Goal: Information Seeking & Learning: Learn about a topic

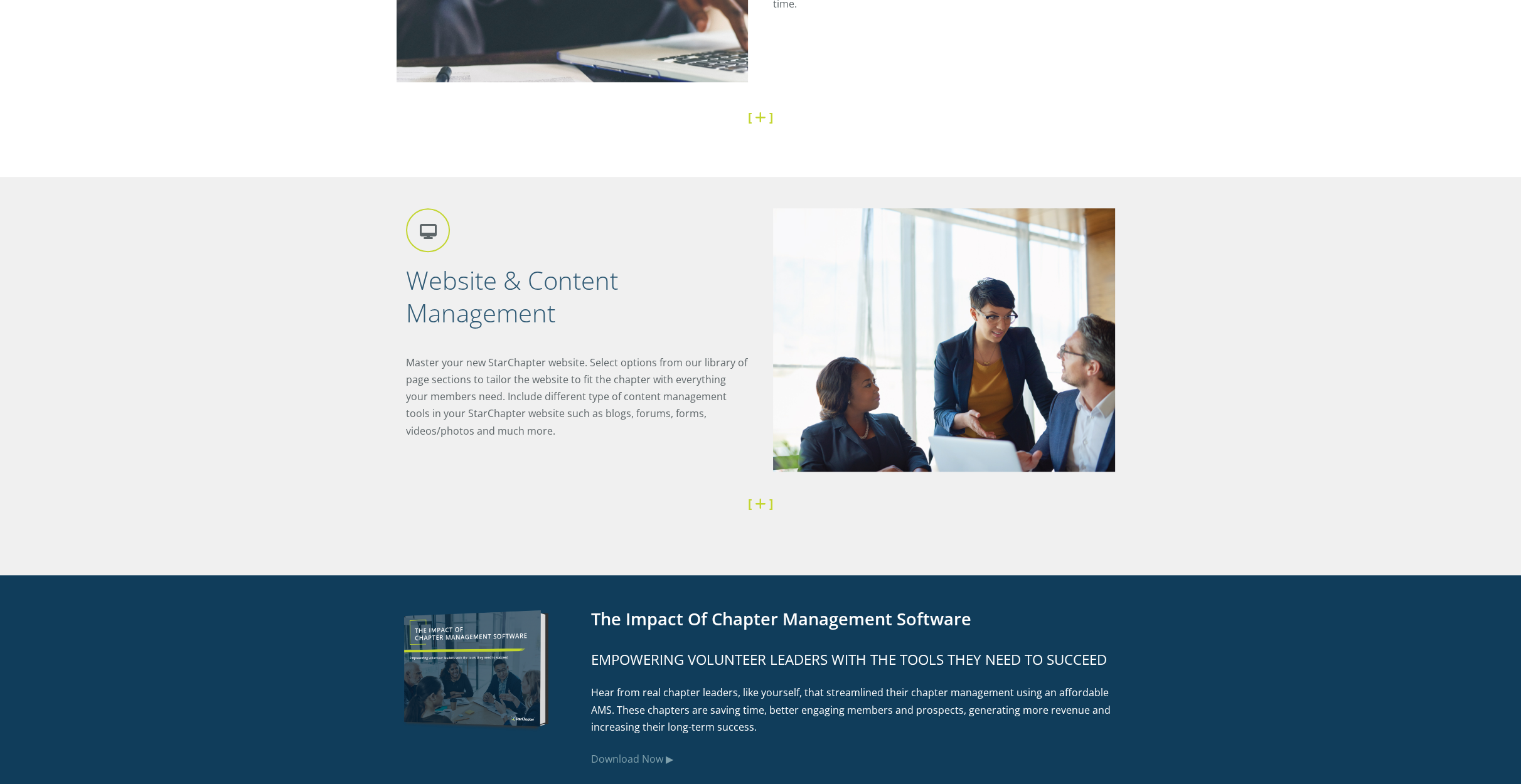
scroll to position [1687, 0]
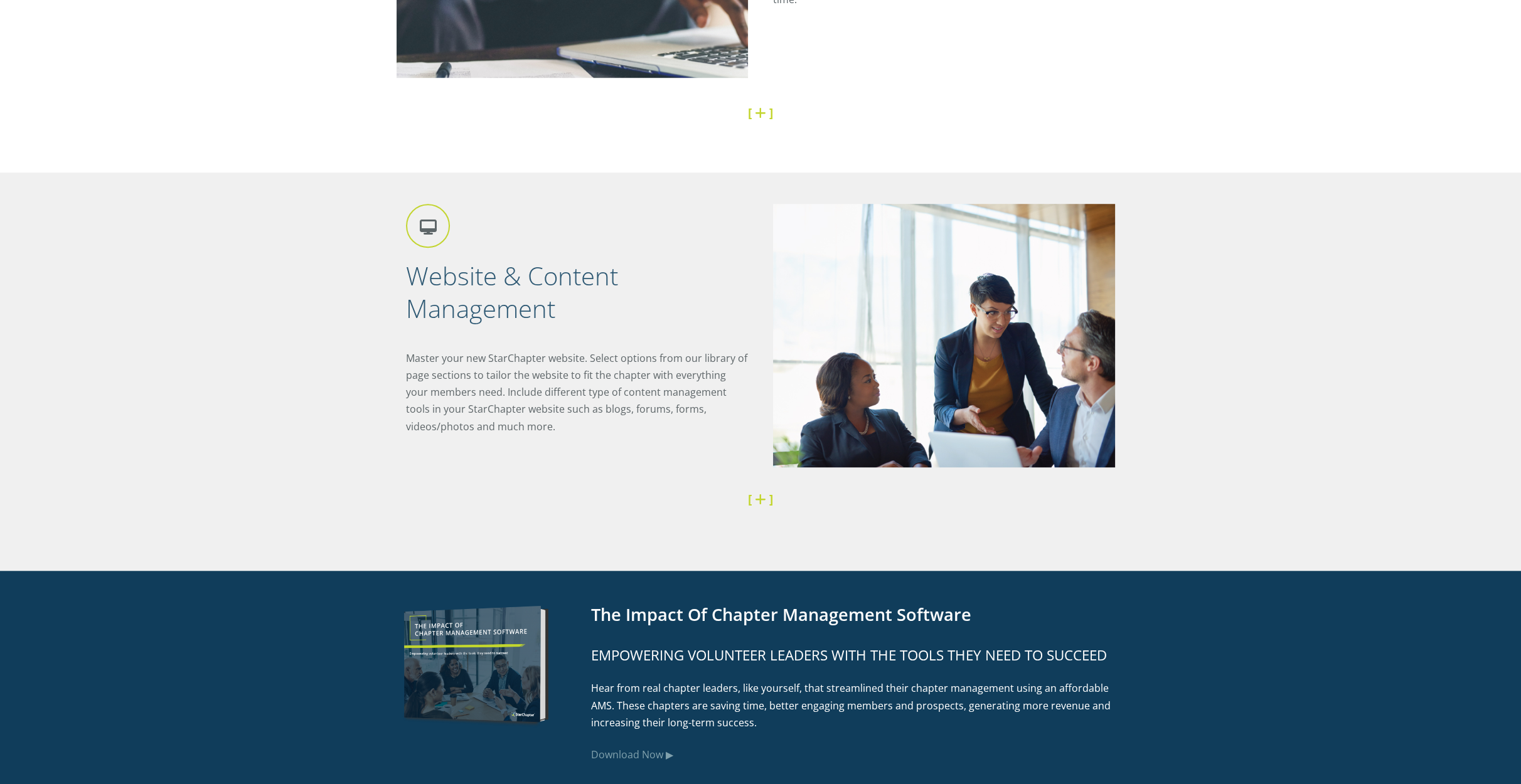
click at [757, 505] on link at bounding box center [762, 499] width 14 height 17
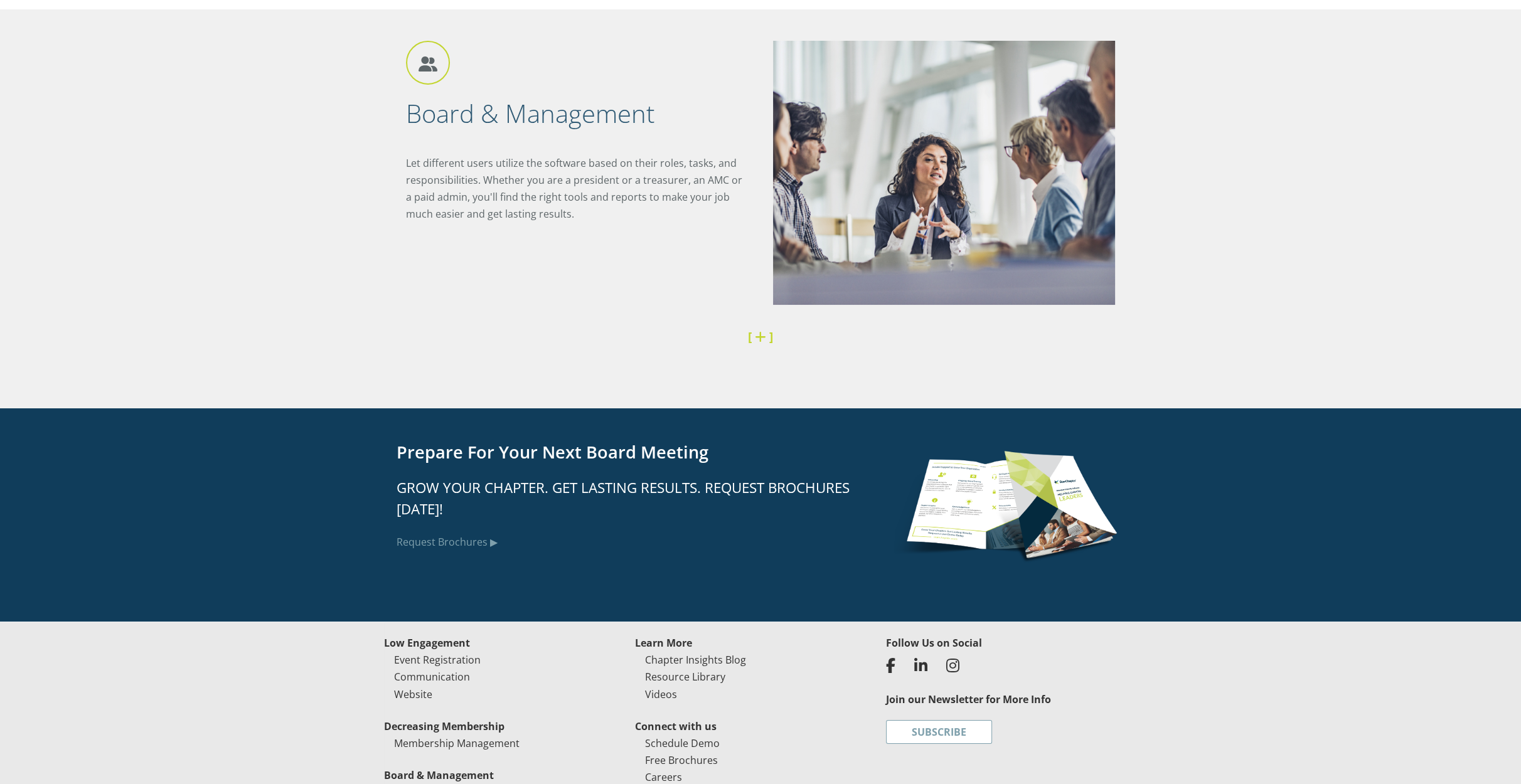
scroll to position [4194, 0]
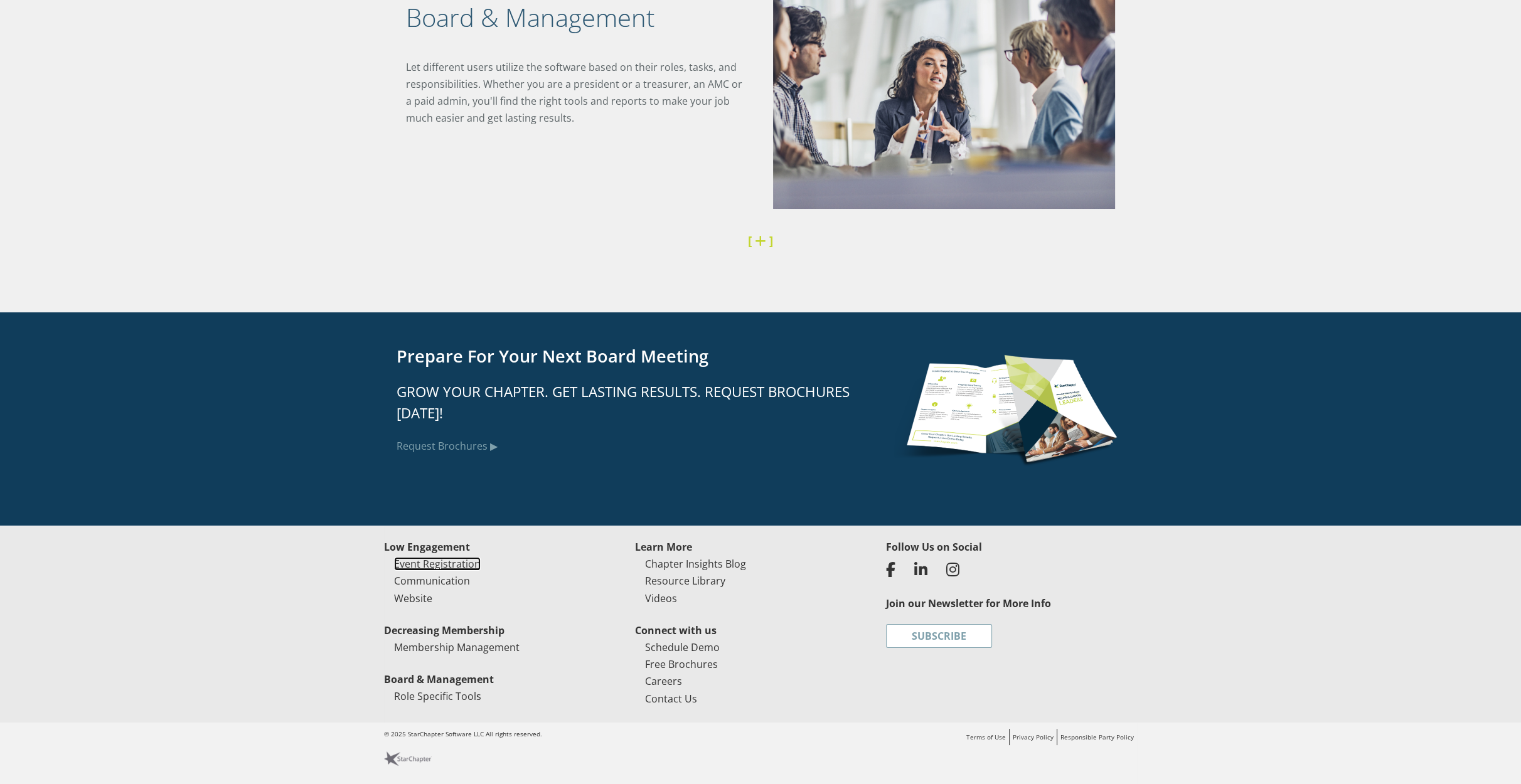
click at [470, 565] on link "Event Registration" at bounding box center [437, 564] width 86 height 14
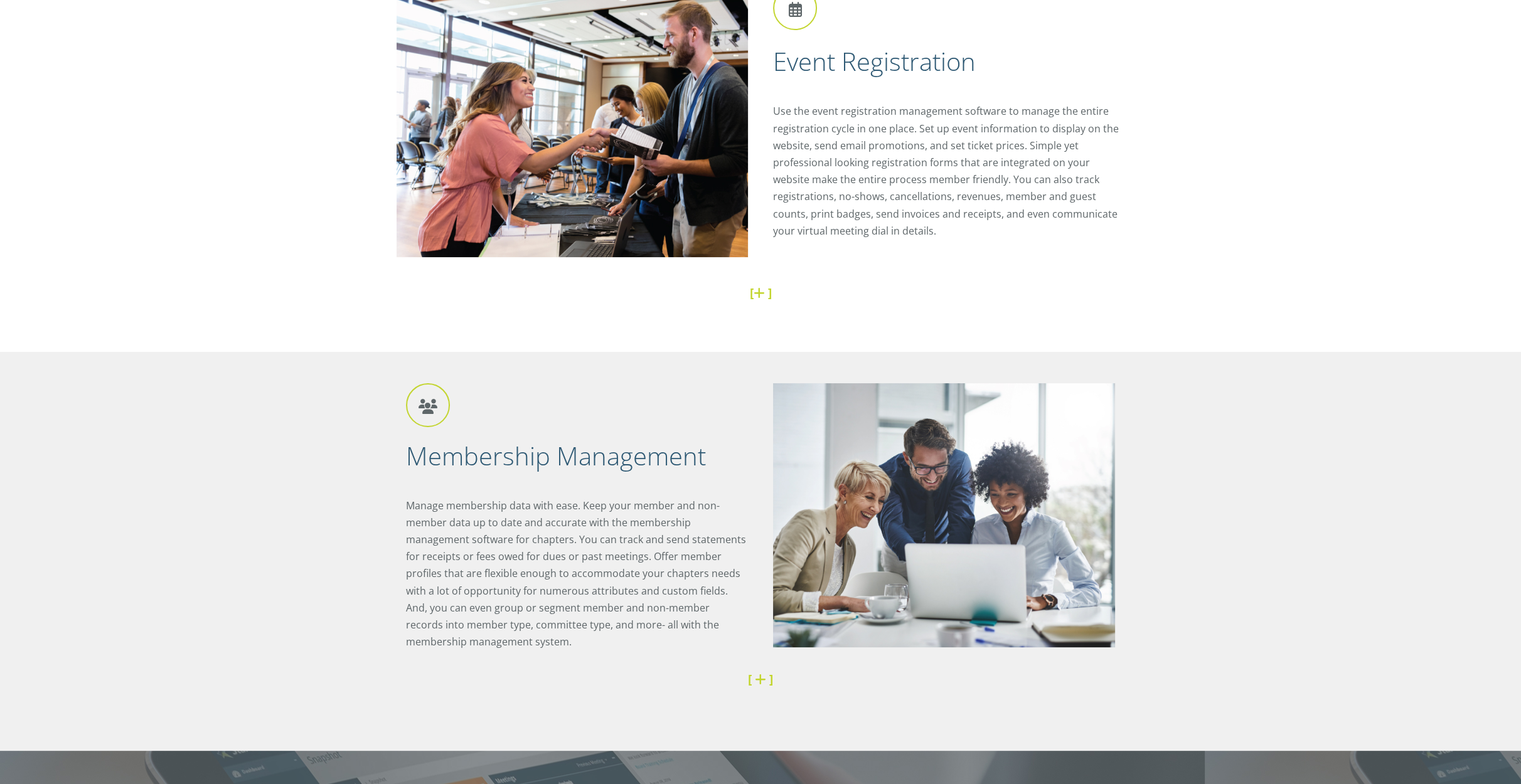
click at [762, 297] on link at bounding box center [760, 293] width 14 height 17
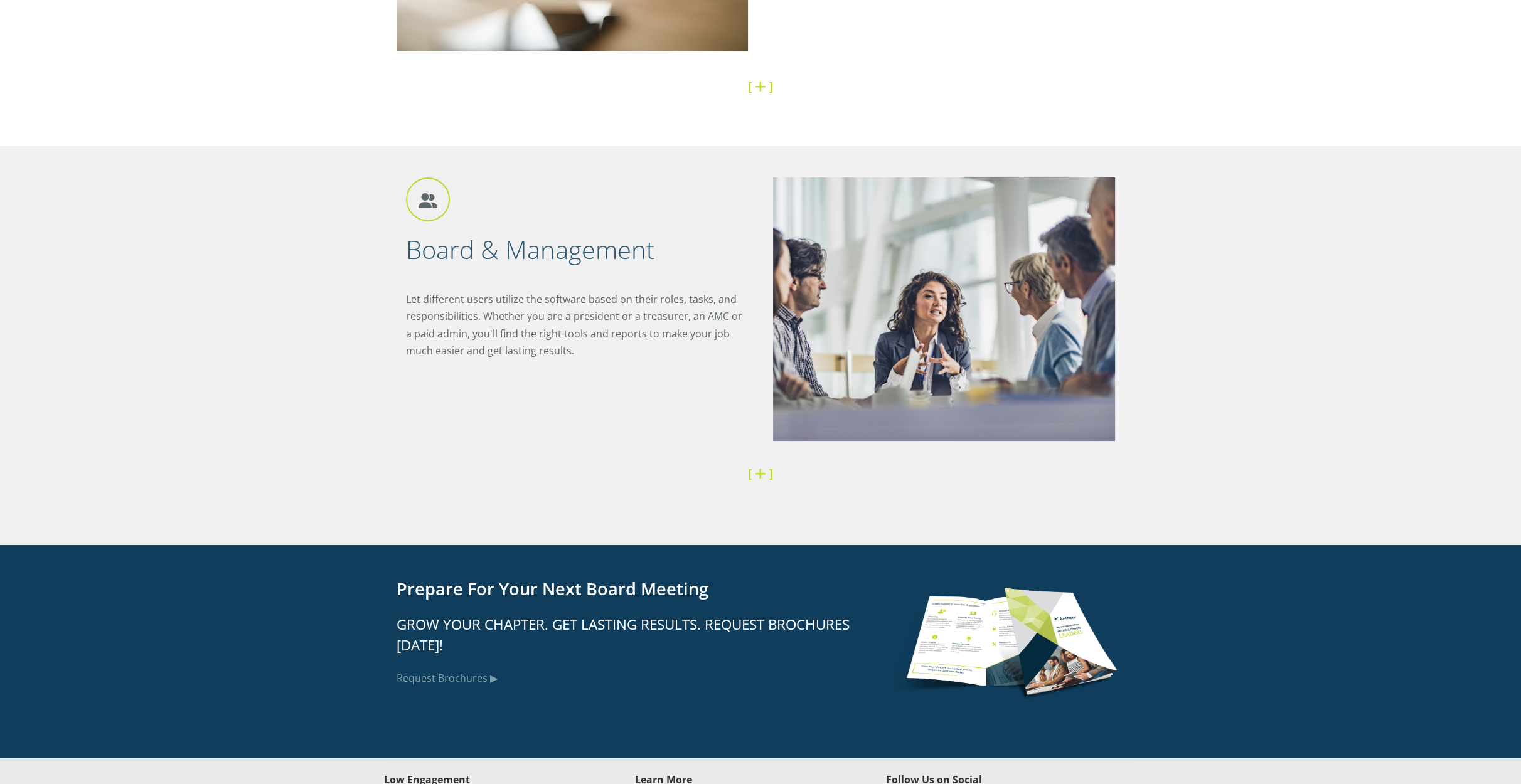
scroll to position [4449, 0]
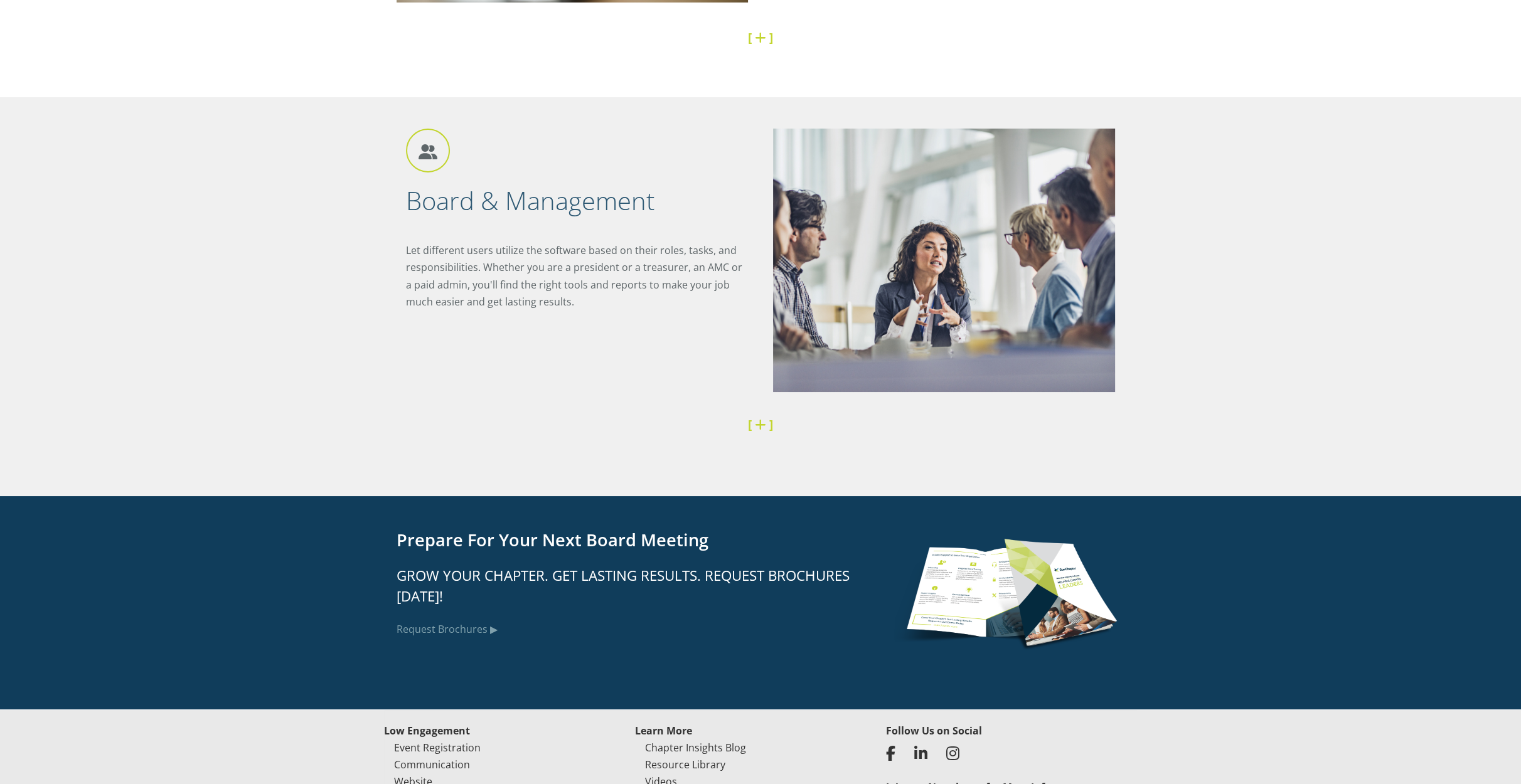
click at [759, 429] on link at bounding box center [762, 424] width 14 height 17
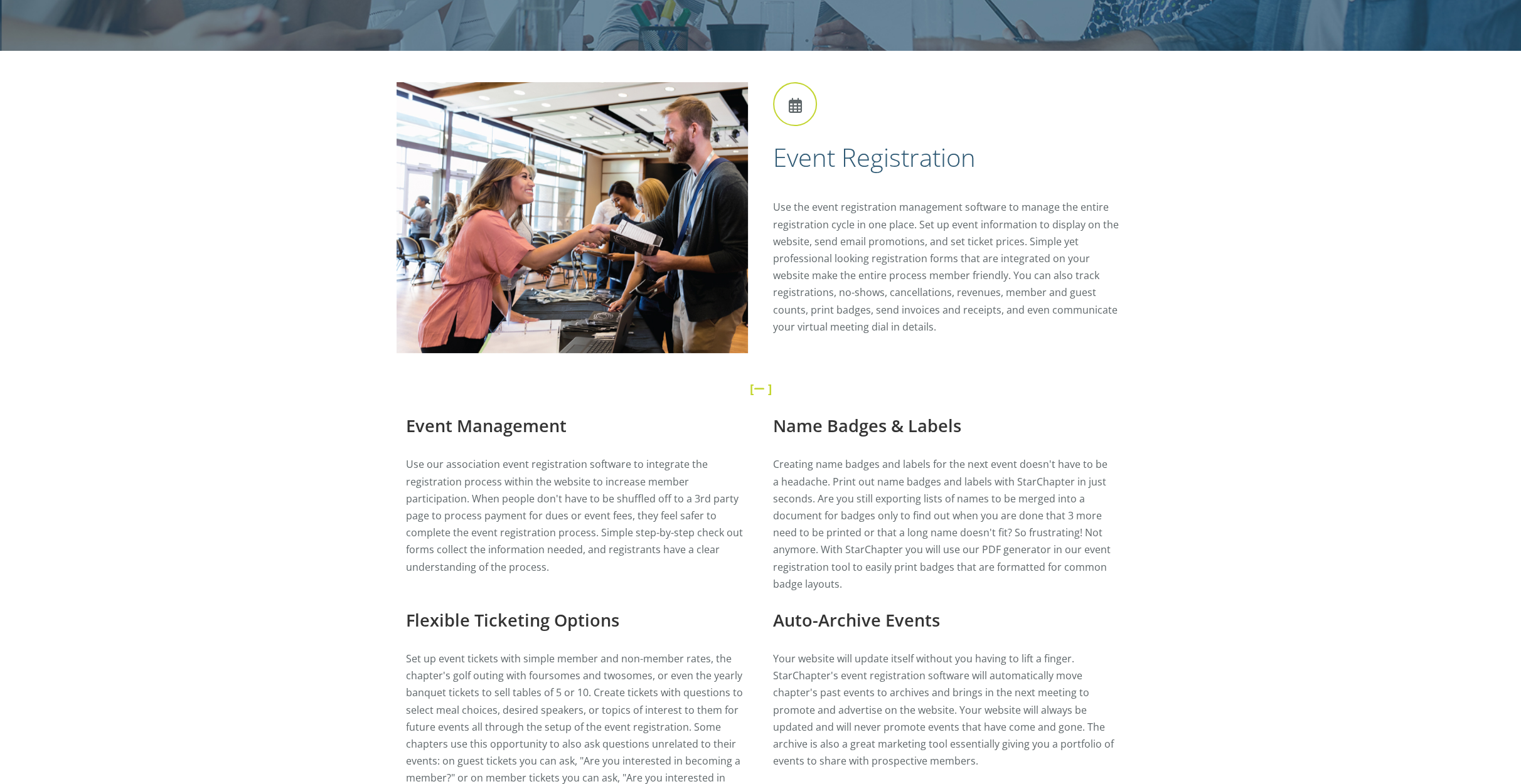
scroll to position [0, 0]
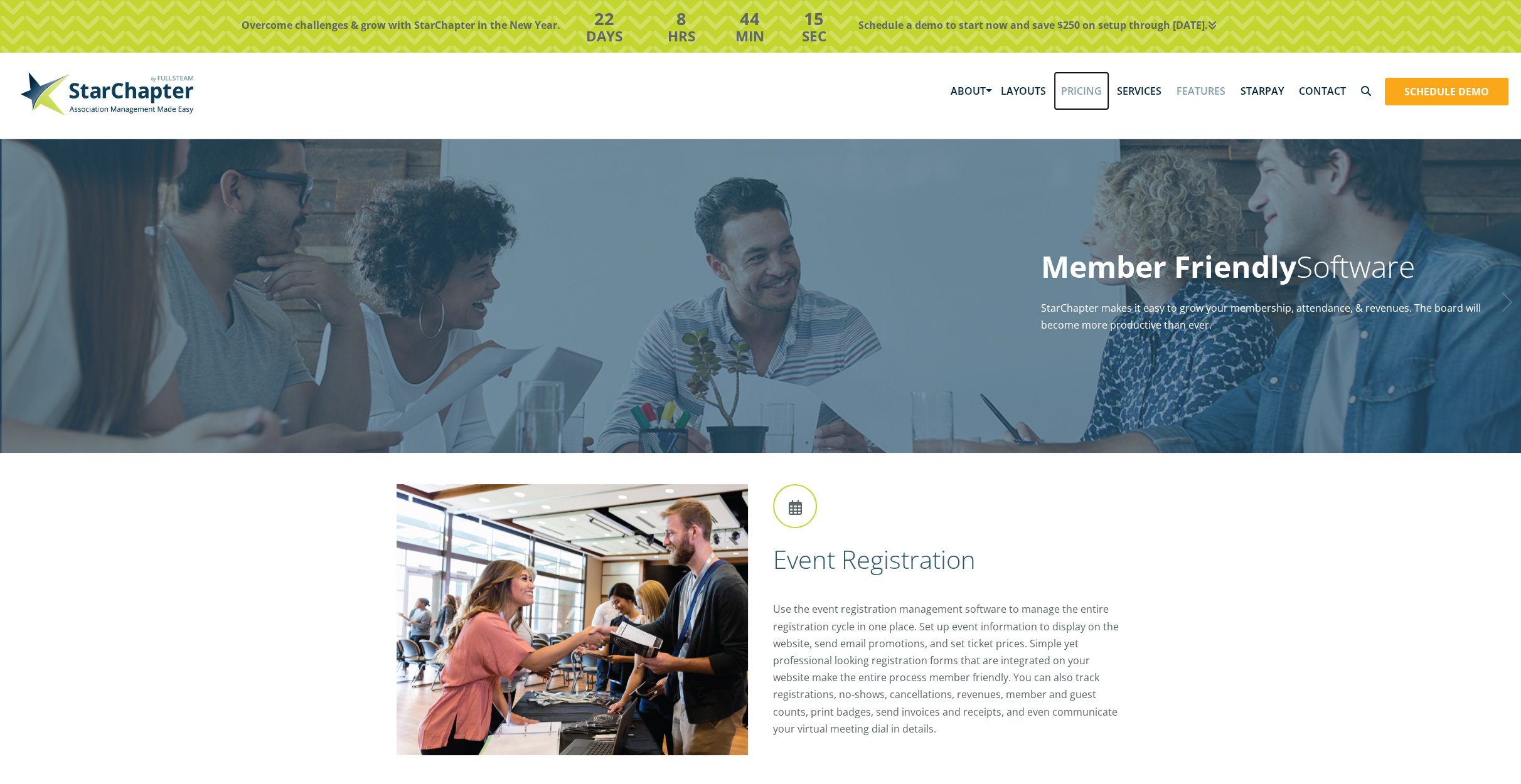
click at [1096, 90] on link "Pricing" at bounding box center [1081, 91] width 56 height 39
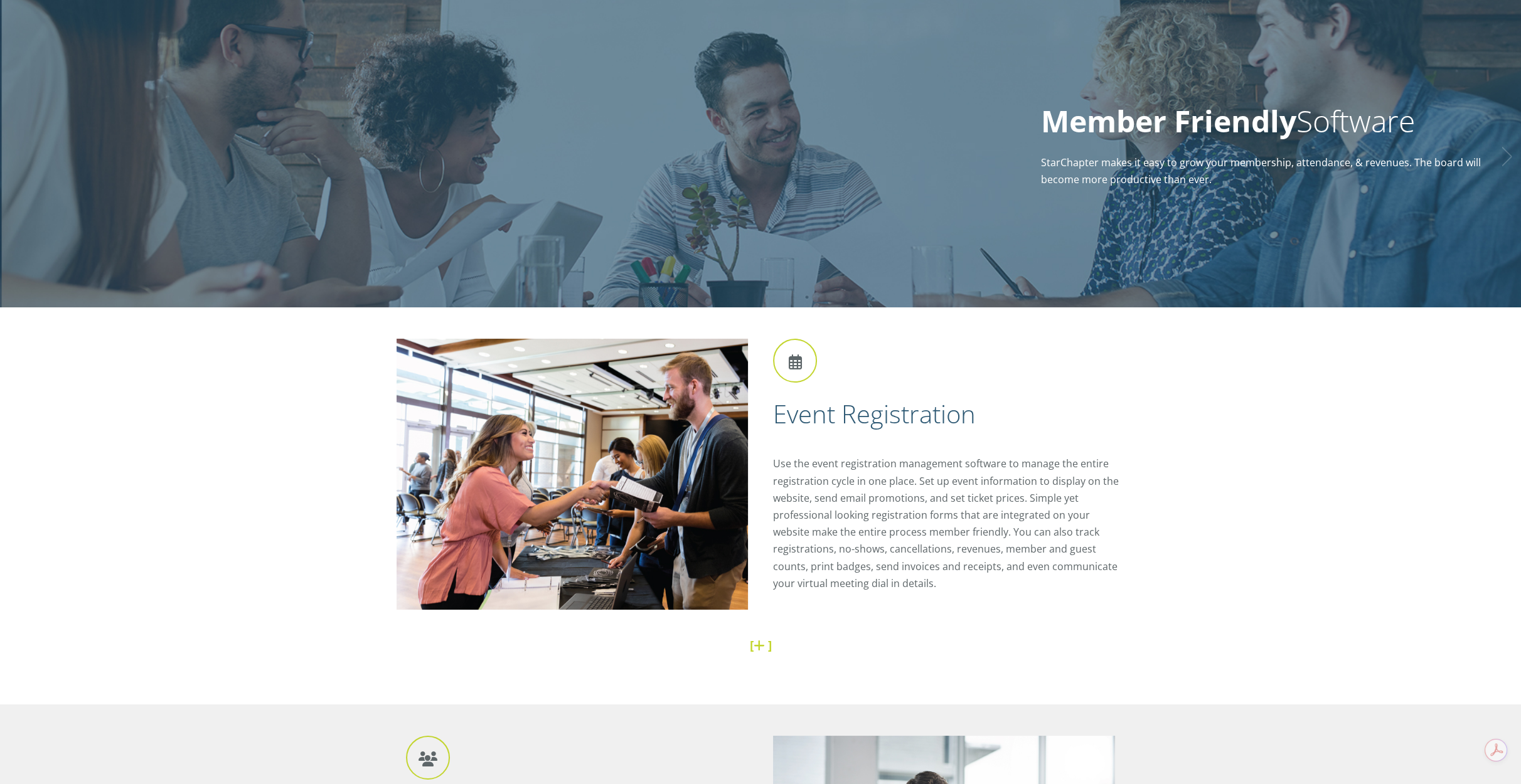
scroll to position [313, 0]
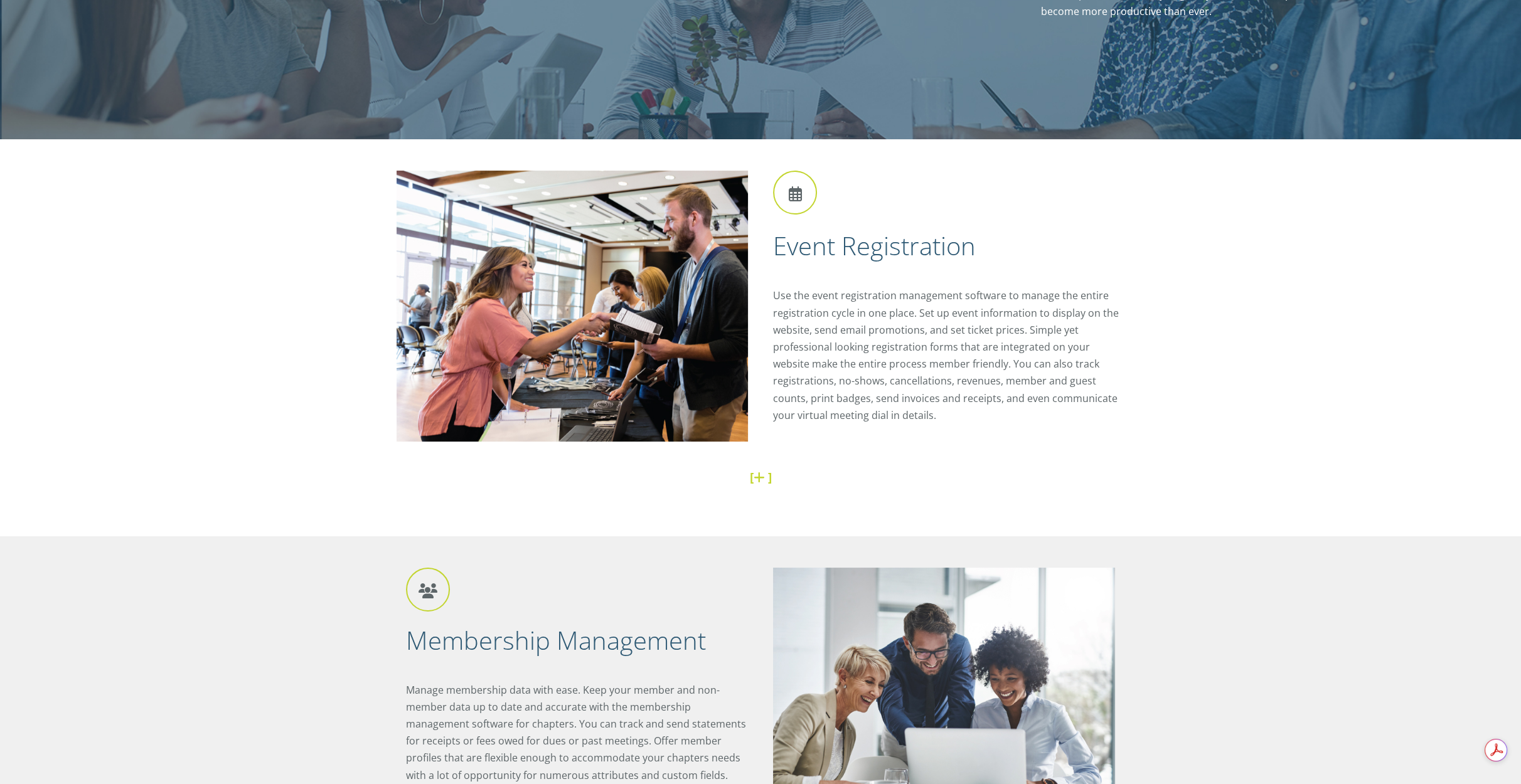
click at [760, 480] on link at bounding box center [760, 477] width 14 height 17
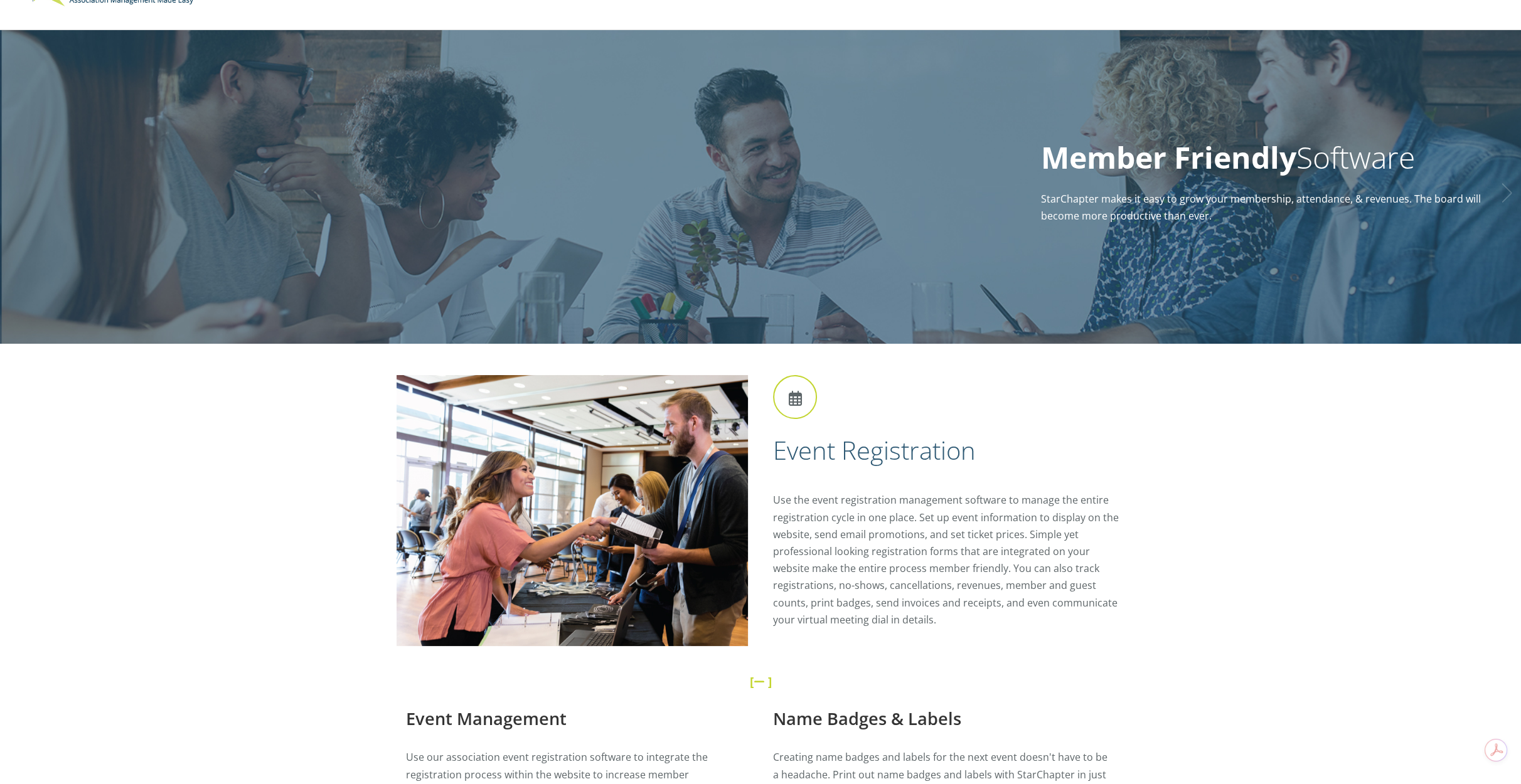
scroll to position [0, 0]
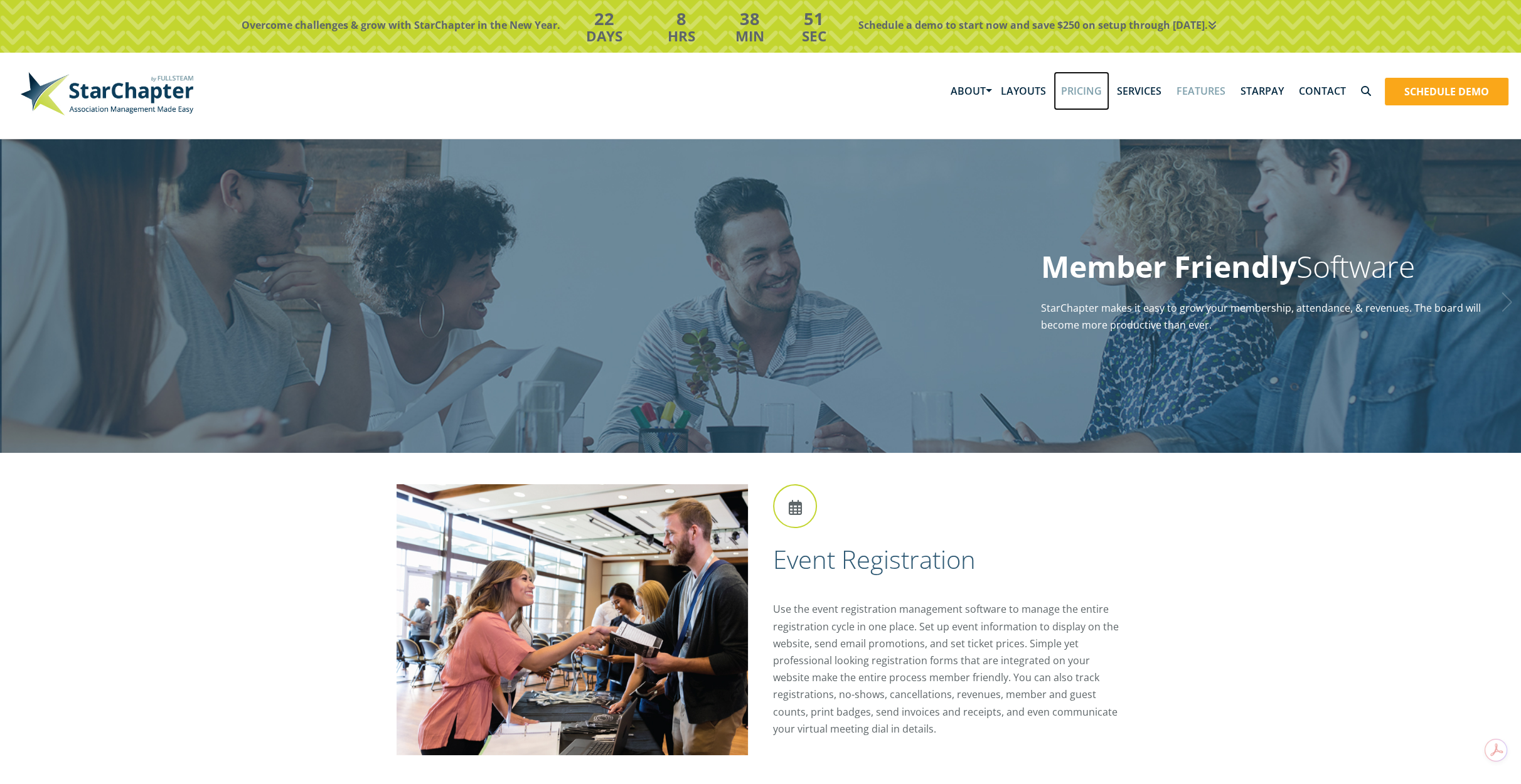
click at [1093, 91] on link "Pricing" at bounding box center [1081, 91] width 56 height 39
